Goal: Information Seeking & Learning: Learn about a topic

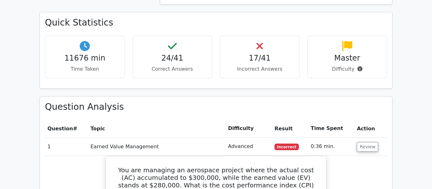
scroll to position [634, 0]
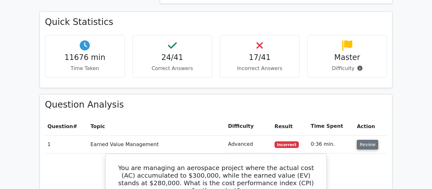
click at [363, 140] on button "Review" at bounding box center [366, 145] width 21 height 10
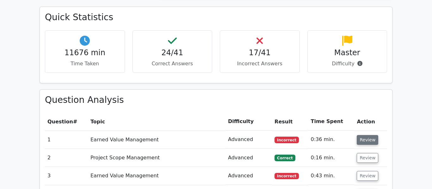
scroll to position [645, 0]
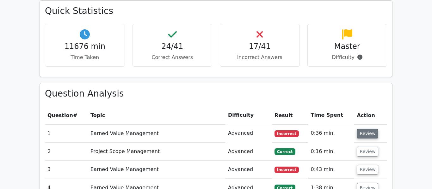
click at [359, 129] on button "Review" at bounding box center [366, 134] width 21 height 10
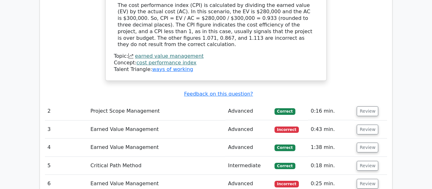
scroll to position [939, 0]
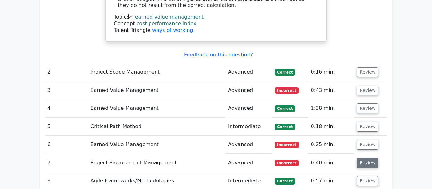
click at [373, 158] on button "Review" at bounding box center [366, 163] width 21 height 10
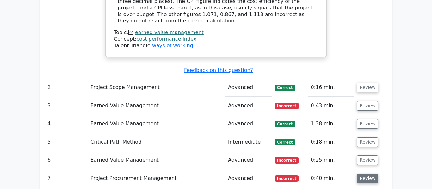
scroll to position [961, 0]
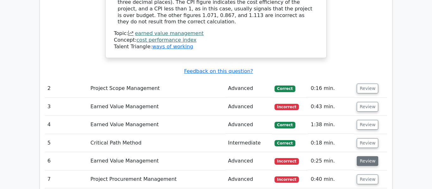
click at [368, 156] on button "Review" at bounding box center [366, 161] width 21 height 10
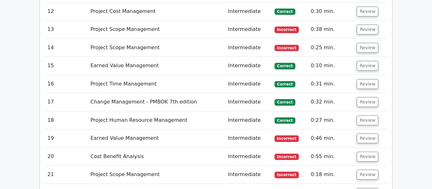
scroll to position [1807, 0]
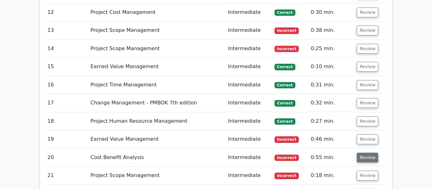
click at [369, 153] on button "Review" at bounding box center [366, 158] width 21 height 10
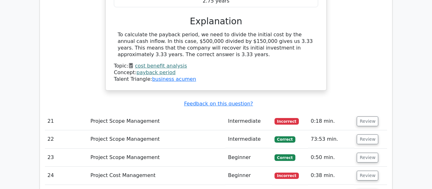
scroll to position [2101, 0]
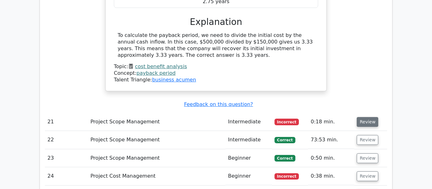
click at [368, 117] on button "Review" at bounding box center [366, 122] width 21 height 10
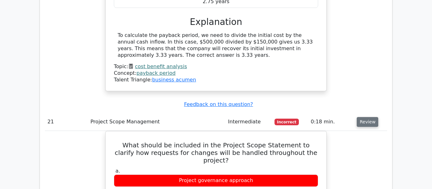
click at [365, 117] on button "Review" at bounding box center [366, 122] width 21 height 10
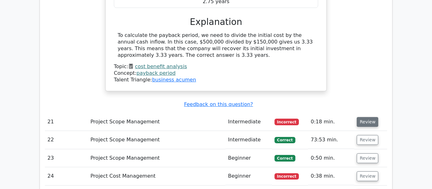
click at [363, 117] on button "Review" at bounding box center [366, 122] width 21 height 10
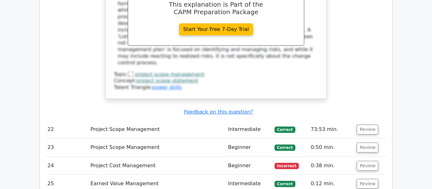
scroll to position [2394, 0]
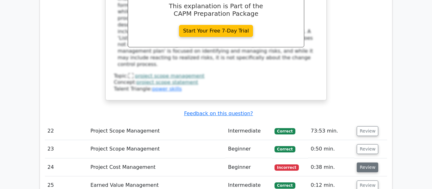
click at [365, 163] on button "Review" at bounding box center [366, 168] width 21 height 10
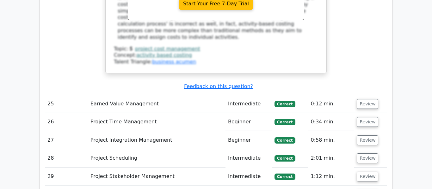
scroll to position [2774, 0]
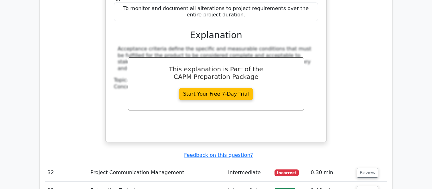
scroll to position [3091, 0]
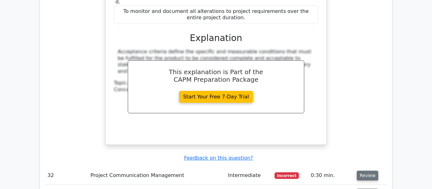
click at [368, 171] on button "Review" at bounding box center [366, 176] width 21 height 10
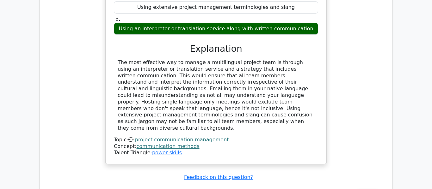
scroll to position [3369, 0]
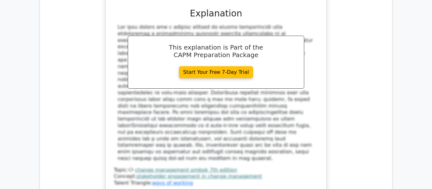
scroll to position [3729, 0]
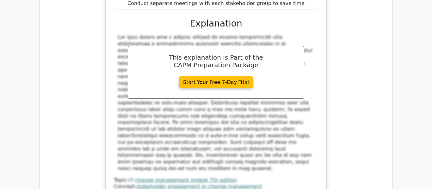
scroll to position [3739, 0]
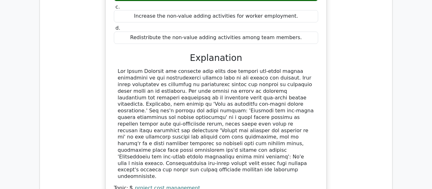
scroll to position [4340, 0]
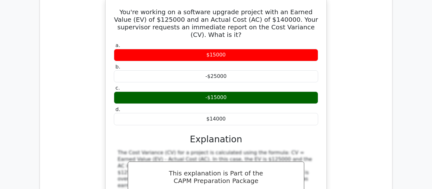
scroll to position [4618, 0]
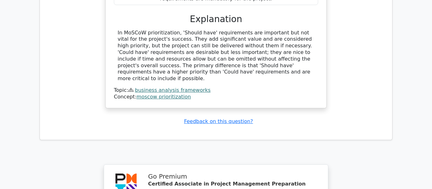
scroll to position [5086, 0]
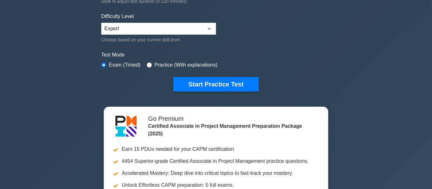
scroll to position [149, 0]
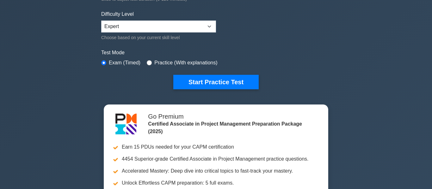
click at [164, 65] on label "Practice (With explanations)" at bounding box center [185, 63] width 63 height 8
click at [152, 62] on div "Practice (With explanations)" at bounding box center [182, 63] width 70 height 8
click at [151, 62] on input "radio" at bounding box center [149, 62] width 5 height 5
radio input "true"
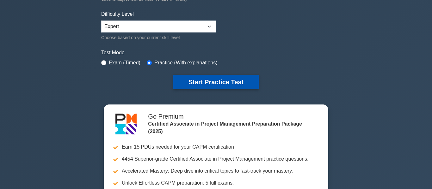
click at [199, 85] on button "Start Practice Test" at bounding box center [215, 82] width 85 height 15
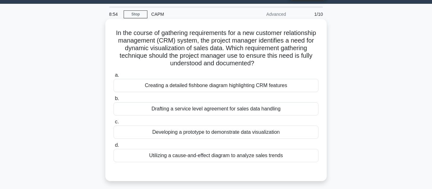
scroll to position [15, 0]
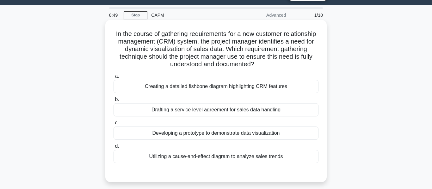
click at [255, 134] on div "Developing a prototype to demonstrate data visualization" at bounding box center [215, 133] width 205 height 13
click at [113, 125] on input "c. Developing a prototype to demonstrate data visualization" at bounding box center [113, 123] width 0 height 4
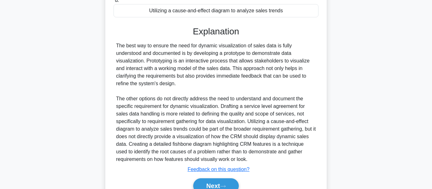
scroll to position [193, 0]
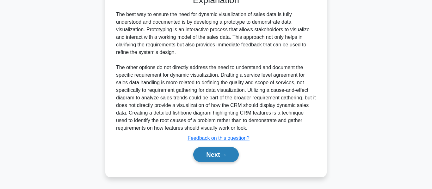
click at [213, 156] on button "Next" at bounding box center [215, 154] width 45 height 15
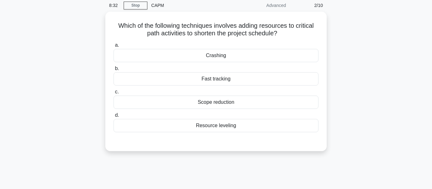
scroll to position [0, 0]
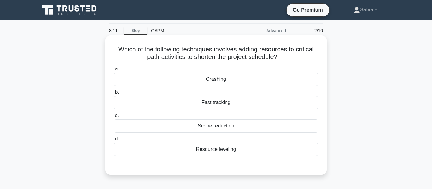
click at [269, 106] on div "Fast tracking" at bounding box center [215, 102] width 205 height 13
click at [113, 94] on input "b. Fast tracking" at bounding box center [113, 92] width 0 height 4
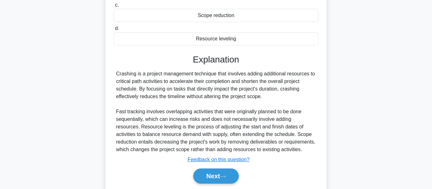
scroll to position [113, 0]
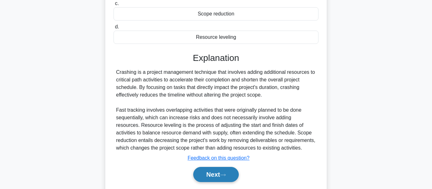
click at [222, 178] on button "Next" at bounding box center [215, 174] width 45 height 15
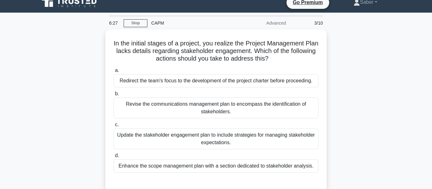
scroll to position [9, 0]
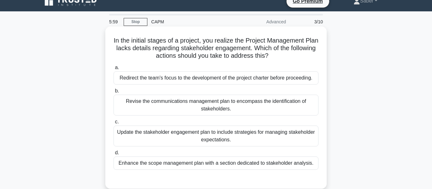
click at [128, 83] on div "Redirect the team's focus to the development of the project charter before proc…" at bounding box center [215, 77] width 205 height 13
click at [113, 70] on input "a. Redirect the team's focus to the development of the project charter before p…" at bounding box center [113, 68] width 0 height 4
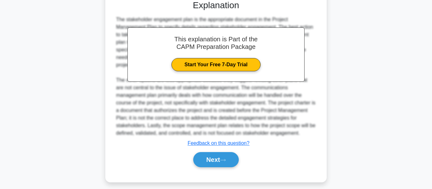
scroll to position [194, 0]
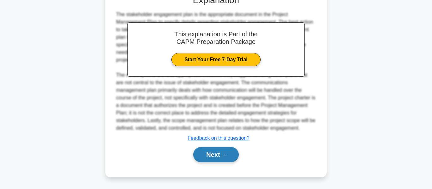
click at [210, 152] on button "Next" at bounding box center [215, 154] width 45 height 15
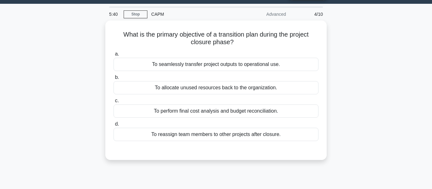
scroll to position [9, 0]
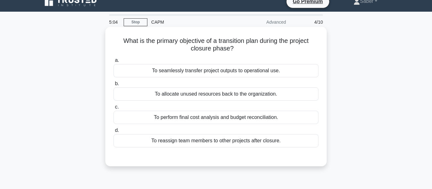
click at [140, 145] on div "To reassign team members to other projects after closure." at bounding box center [215, 140] width 205 height 13
click at [113, 133] on input "d. To reassign team members to other projects after closure." at bounding box center [113, 131] width 0 height 4
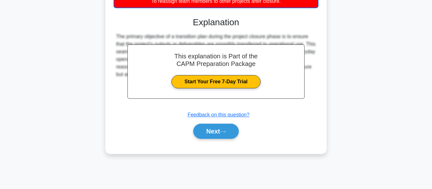
scroll to position [152, 0]
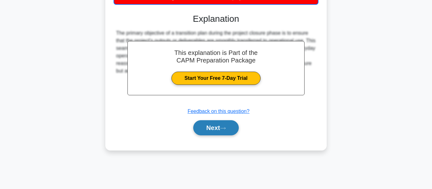
click at [206, 129] on button "Next" at bounding box center [215, 127] width 45 height 15
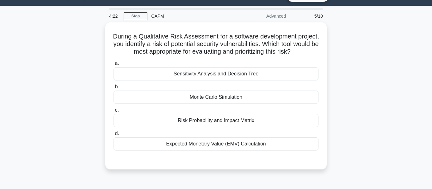
scroll to position [15, 0]
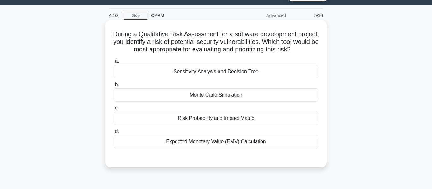
click at [135, 122] on div "Risk Probability and Impact Matrix" at bounding box center [215, 118] width 205 height 13
click at [113, 110] on input "c. Risk Probability and Impact Matrix" at bounding box center [113, 108] width 0 height 4
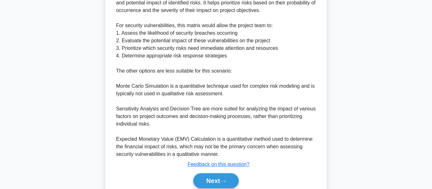
scroll to position [254, 0]
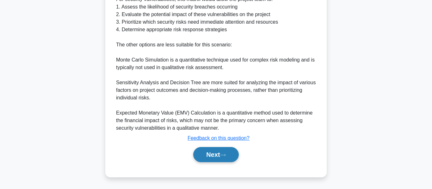
click at [206, 160] on button "Next" at bounding box center [215, 154] width 45 height 15
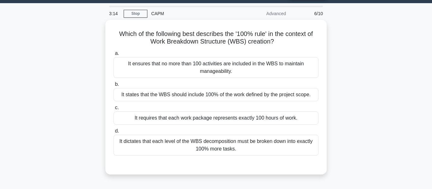
scroll to position [18, 0]
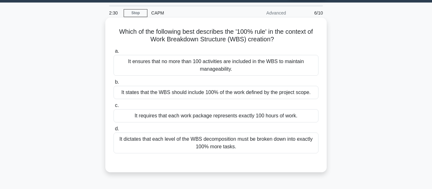
click at [306, 149] on div "It dictates that each level of the WBS decomposition must be broken down into e…" at bounding box center [215, 143] width 205 height 21
click at [113, 131] on input "d. It dictates that each level of the WBS decomposition must be broken down int…" at bounding box center [113, 129] width 0 height 4
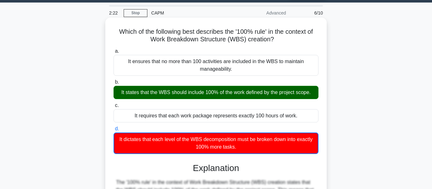
click at [313, 88] on div "It states that the WBS should include 100% of the work defined by the project s…" at bounding box center [215, 92] width 205 height 13
click at [113, 84] on input "b. It states that the WBS should include 100% of the work defined by the projec…" at bounding box center [113, 82] width 0 height 4
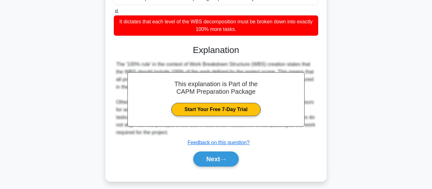
scroll to position [152, 0]
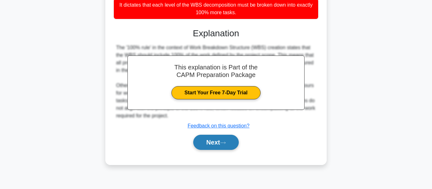
click at [234, 150] on button "Next" at bounding box center [215, 142] width 45 height 15
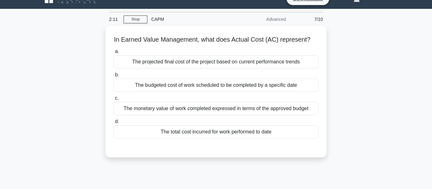
scroll to position [0, 0]
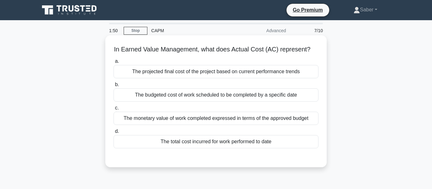
click at [303, 147] on div "The total cost incurred for work performed to date" at bounding box center [215, 141] width 205 height 13
click at [113, 134] on input "d. The total cost incurred for work performed to date" at bounding box center [113, 132] width 0 height 4
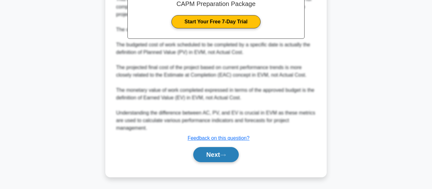
click at [231, 162] on button "Next" at bounding box center [215, 154] width 45 height 15
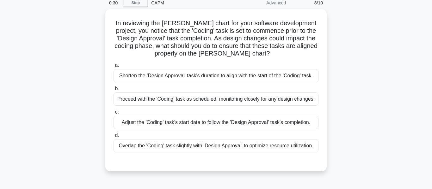
scroll to position [30, 0]
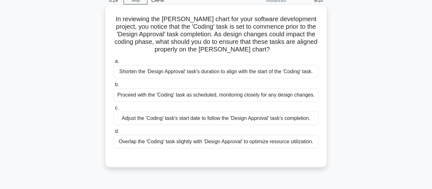
click at [302, 132] on label "d. Overlap the 'Coding' task slightly with 'Design Approval' to optimize resour…" at bounding box center [215, 138] width 205 height 21
click at [113, 132] on input "d. Overlap the 'Coding' task slightly with 'Design Approval' to optimize resour…" at bounding box center [113, 132] width 0 height 4
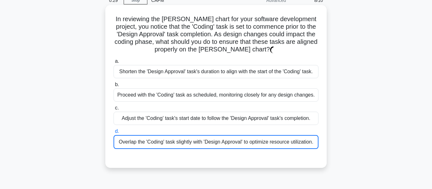
click at [312, 123] on div "Adjust the 'Coding' task's start date to follow the 'Design Approval' task's co…" at bounding box center [215, 118] width 205 height 13
click at [113, 110] on input "c. Adjust the 'Coding' task's start date to follow the 'Design Approval' task's…" at bounding box center [113, 108] width 0 height 4
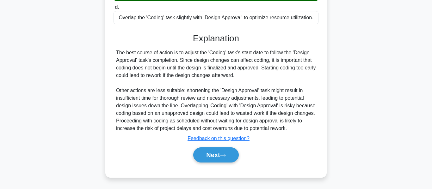
scroll to position [155, 0]
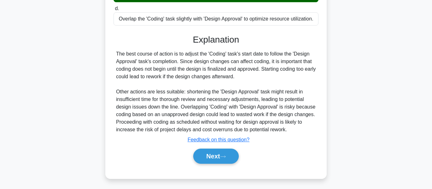
click at [56, 137] on div "In reviewing the Gantt chart for your software development project, you notice …" at bounding box center [216, 34] width 360 height 304
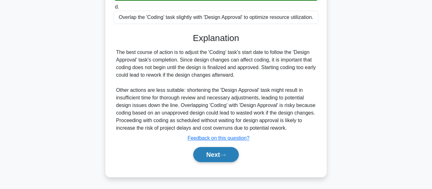
click at [234, 158] on button "Next" at bounding box center [215, 154] width 45 height 15
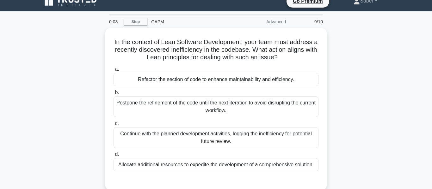
scroll to position [14, 0]
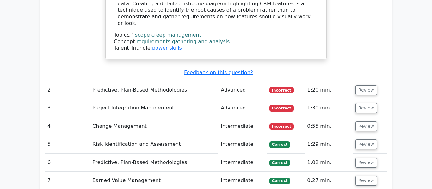
scroll to position [830, 0]
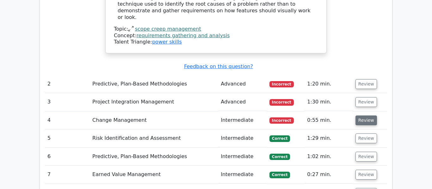
click at [363, 116] on button "Review" at bounding box center [365, 121] width 21 height 10
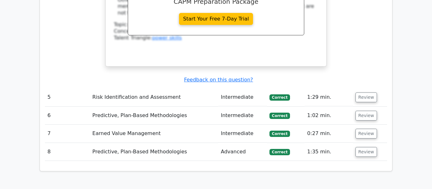
scroll to position [1127, 0]
